Goal: Transaction & Acquisition: Purchase product/service

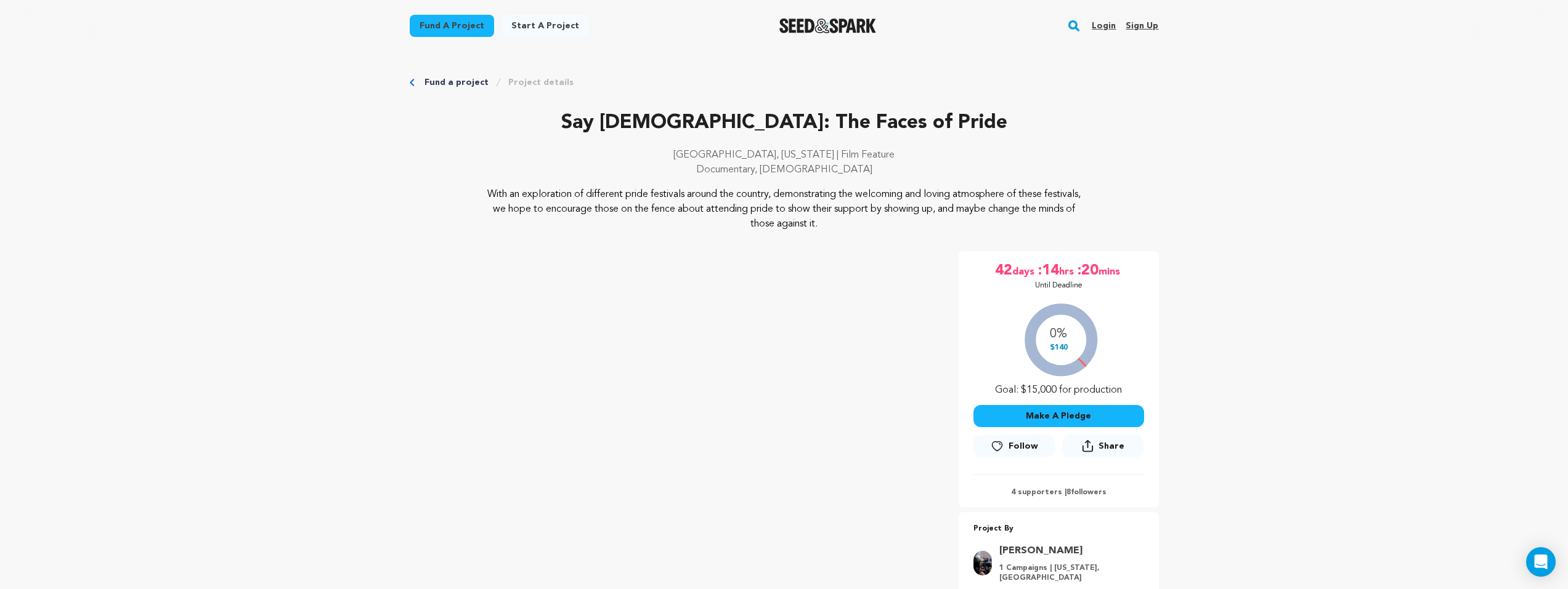
click at [1094, 445] on icon at bounding box center [1088, 445] width 12 height 13
click at [1146, 178] on div "Arlington, Virginia | Film Feature Documentary, LGBTQ" at bounding box center [785, 167] width 750 height 39
click at [1110, 33] on link "Login" at bounding box center [1104, 26] width 24 height 20
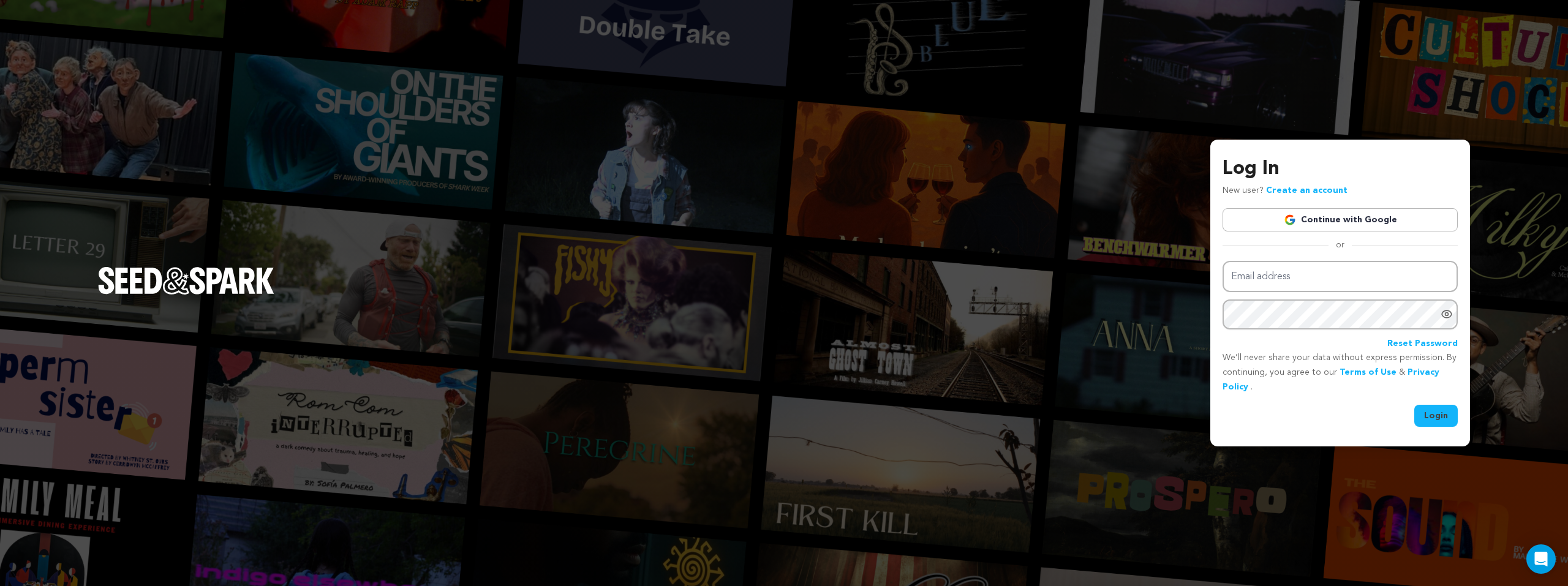
click at [1311, 221] on link "Continue with Google" at bounding box center [1340, 220] width 236 height 23
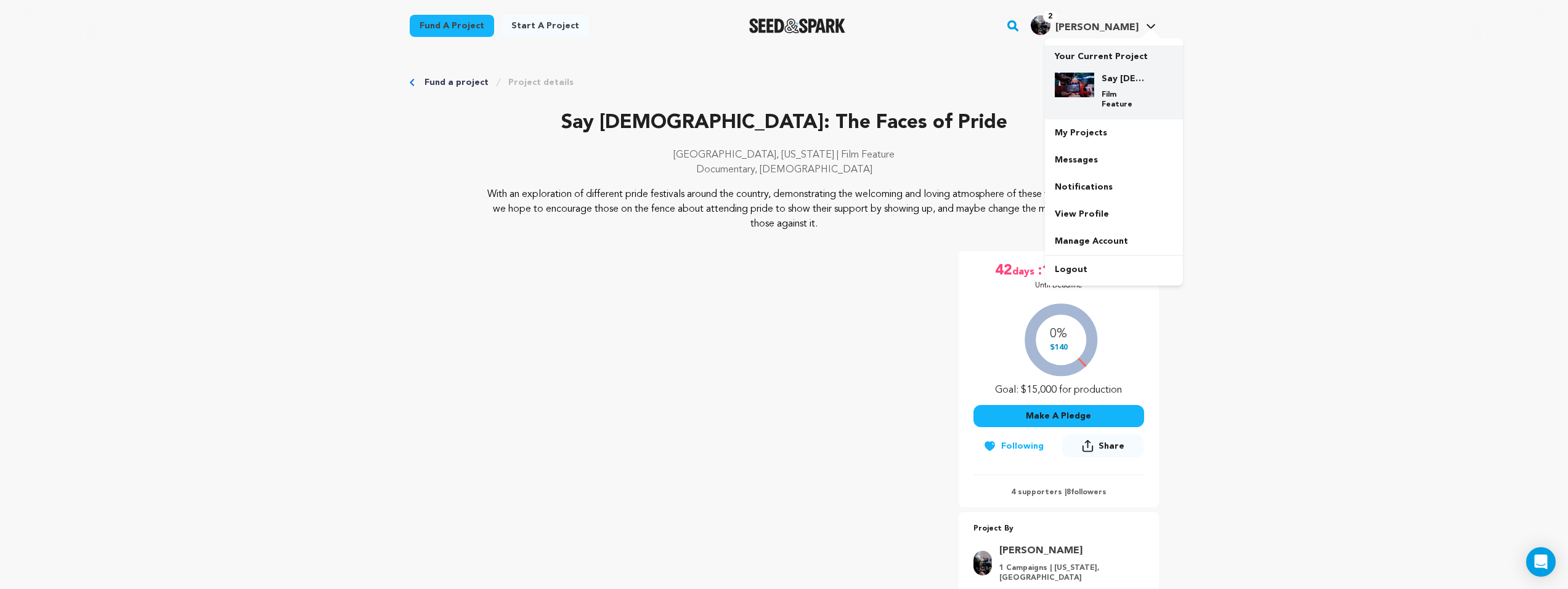
click at [1110, 93] on p "Film Feature" at bounding box center [1123, 99] width 44 height 20
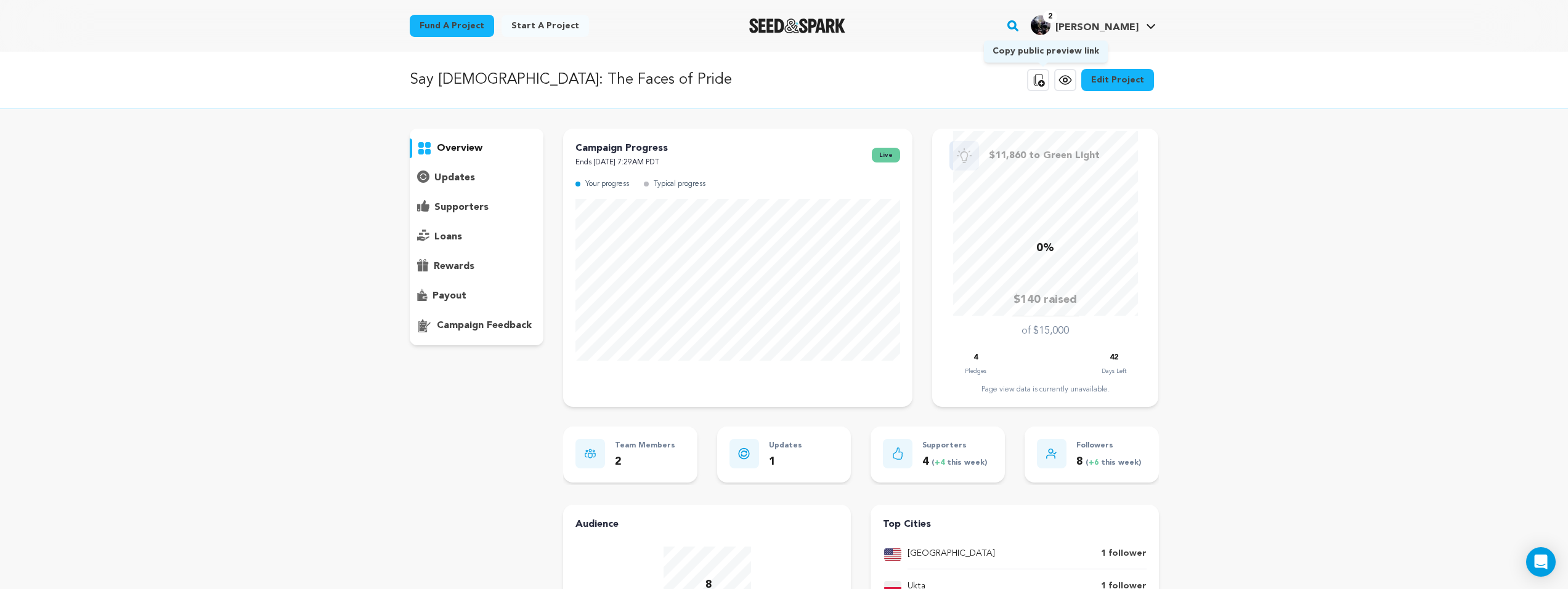
click at [1042, 83] on icon at bounding box center [1038, 80] width 15 height 15
